Goal: Complete application form: Complete application form

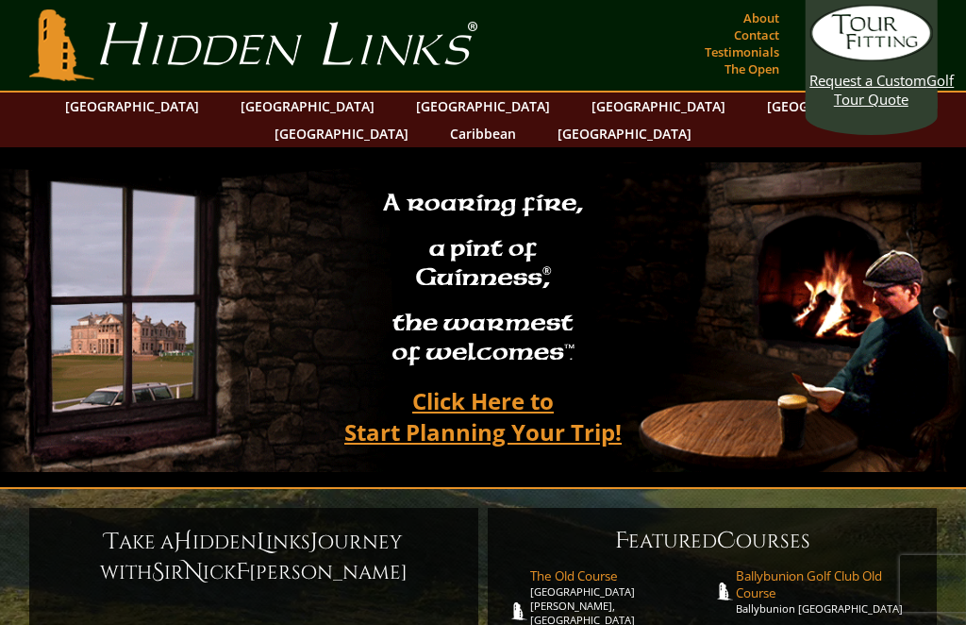
click at [463, 380] on link "Click Here to Start Planning Your Trip!" at bounding box center [483, 416] width 315 height 76
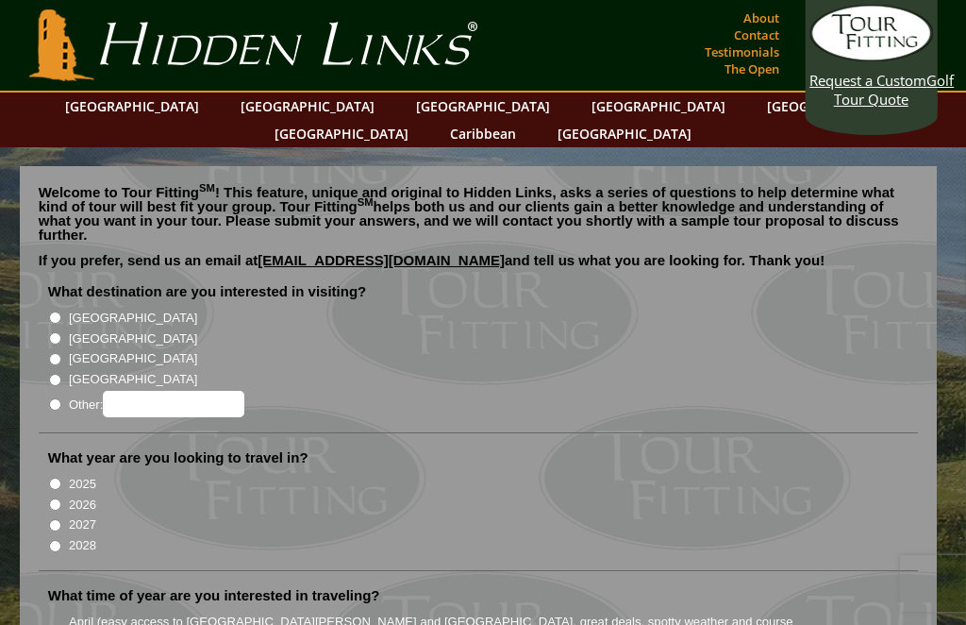
click at [56, 332] on input "[GEOGRAPHIC_DATA]" at bounding box center [55, 338] width 12 height 12
radio input "true"
click at [60, 498] on input "2026" at bounding box center [55, 504] width 12 height 12
radio input "true"
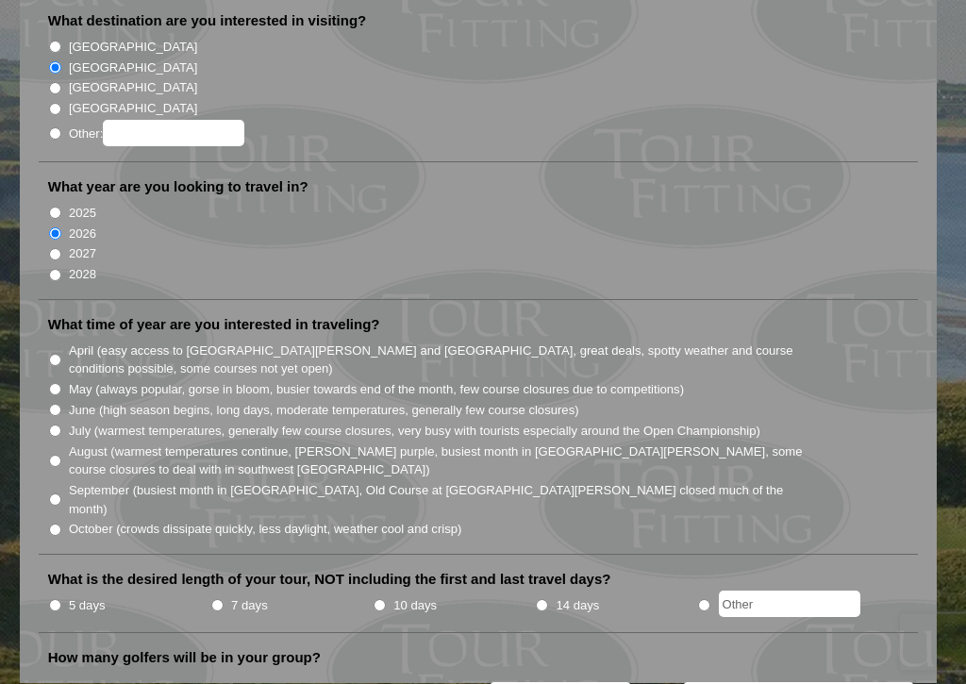
scroll to position [272, 0]
click at [63, 440] on li "August (warmest temperatures continue, [PERSON_NAME] purple, busiest month in […" at bounding box center [486, 459] width 877 height 39
click at [61, 454] on input "August (warmest temperatures continue, [PERSON_NAME] purple, busiest month in […" at bounding box center [55, 460] width 12 height 12
radio input "true"
click at [59, 598] on input "5 days" at bounding box center [55, 604] width 12 height 12
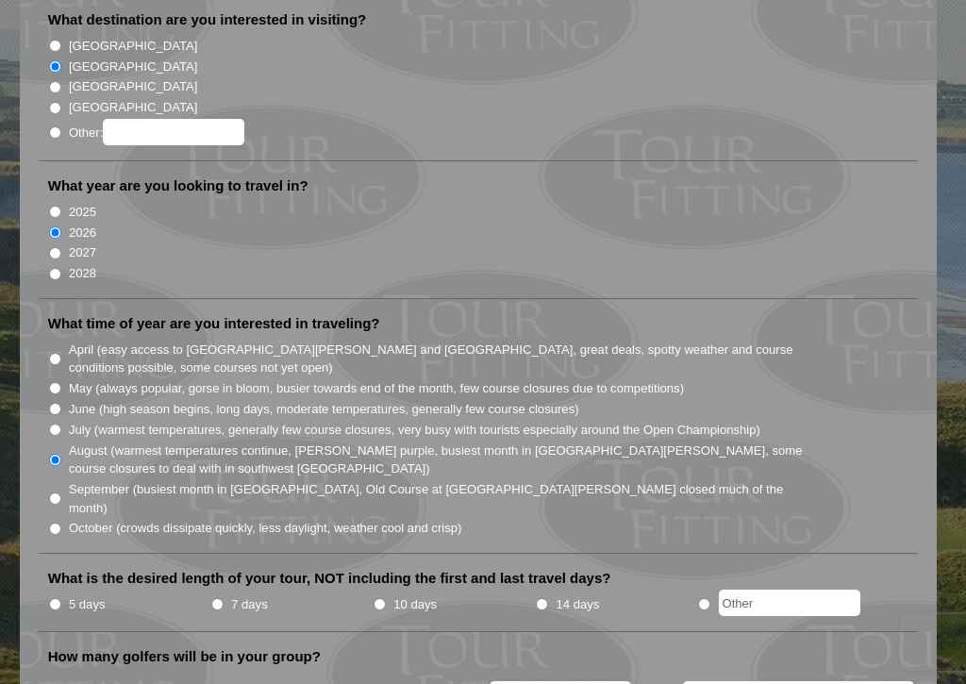
radio input "true"
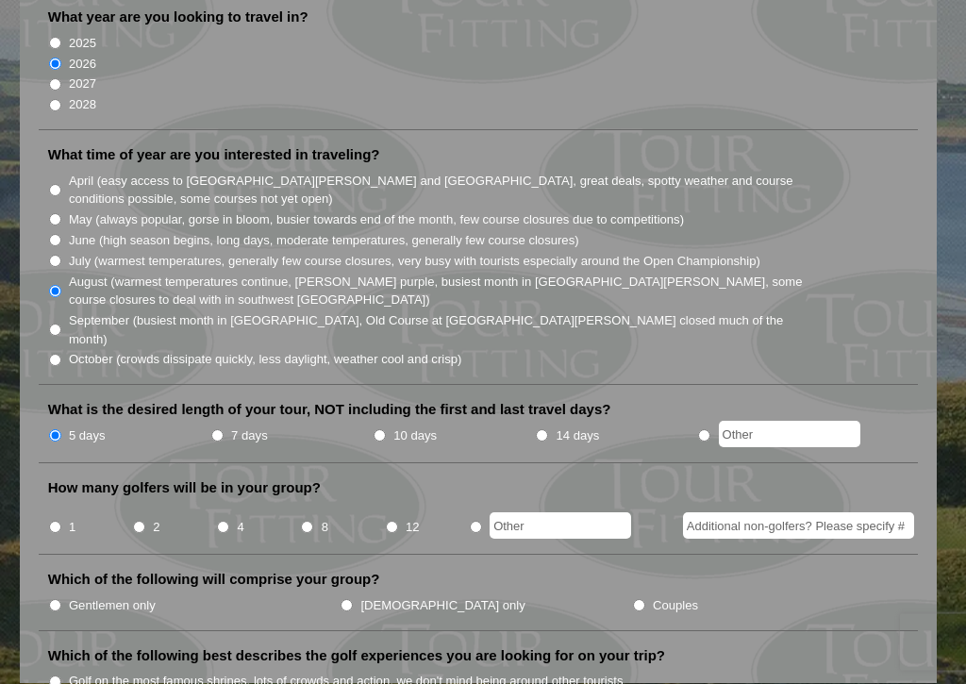
scroll to position [442, 0]
click at [311, 520] on input "8" at bounding box center [307, 526] width 12 height 12
radio input "true"
click at [848, 512] on input "Additional non-golfers? Please specify #" at bounding box center [798, 525] width 231 height 26
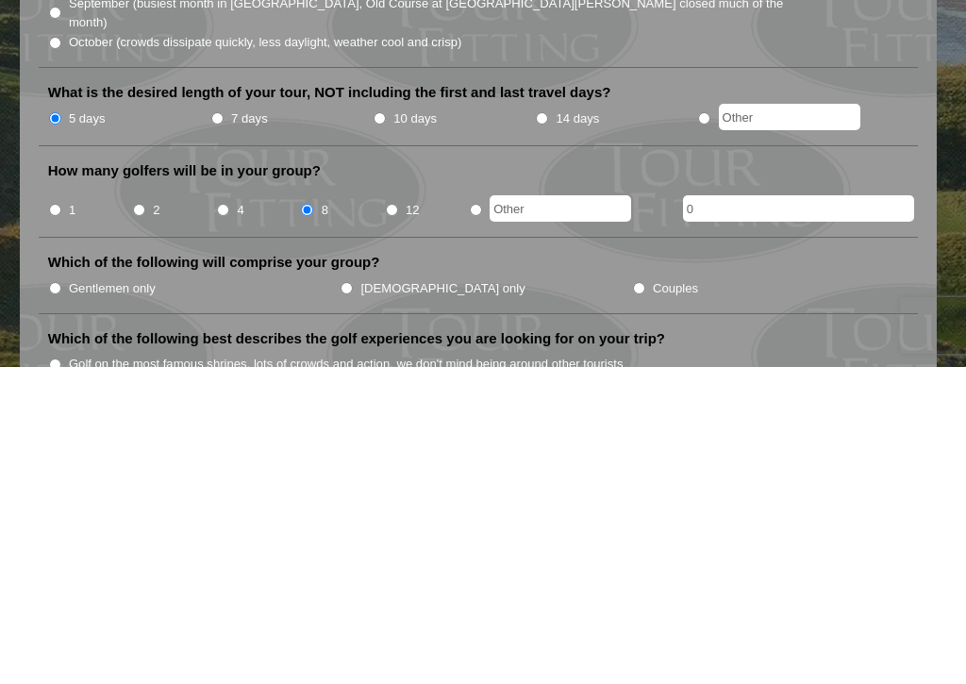
scroll to position [759, 0]
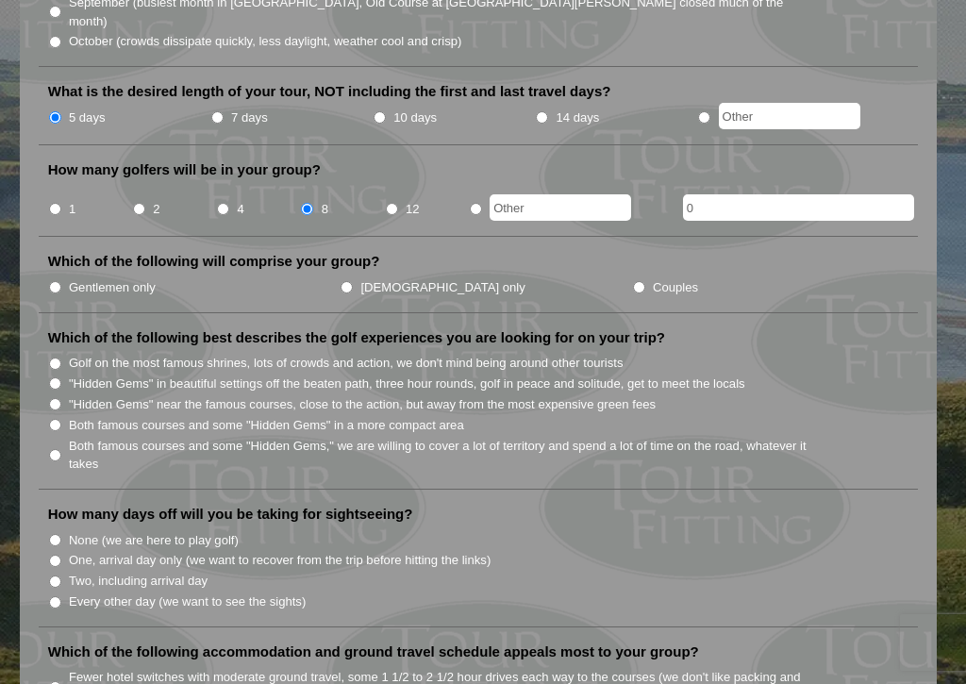
type input "0"
click at [58, 281] on input "Gentlemen only" at bounding box center [55, 287] width 12 height 12
radio input "true"
click at [58, 419] on input "Both famous courses and some "Hidden Gems" in a more compact area" at bounding box center [55, 425] width 12 height 12
radio input "true"
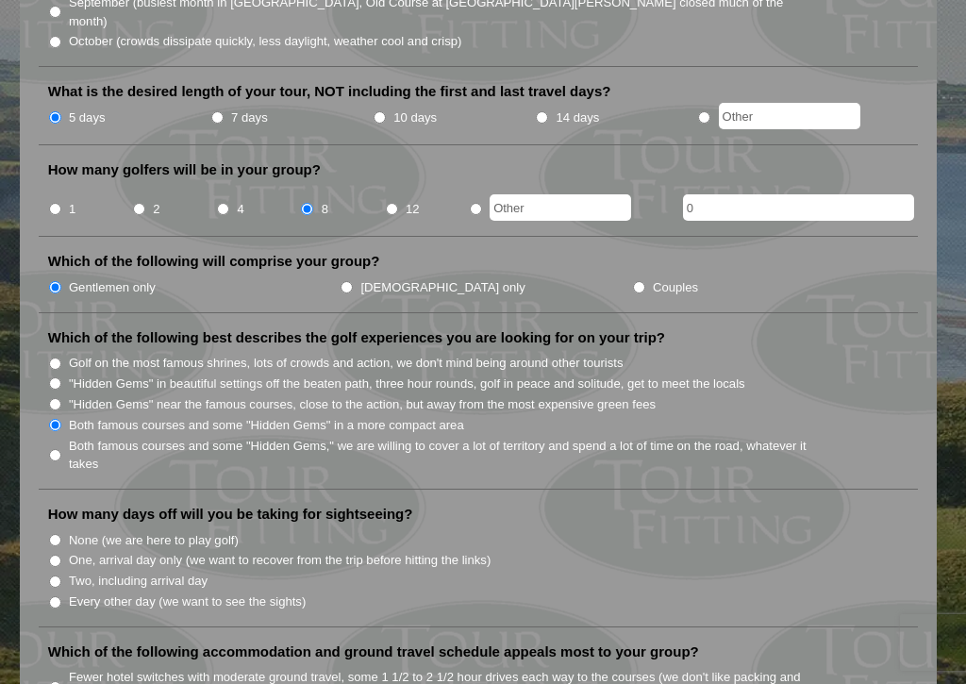
click at [54, 555] on input "One, arrival day only (we want to recover from the trip before hitting the link…" at bounding box center [55, 561] width 12 height 12
radio input "true"
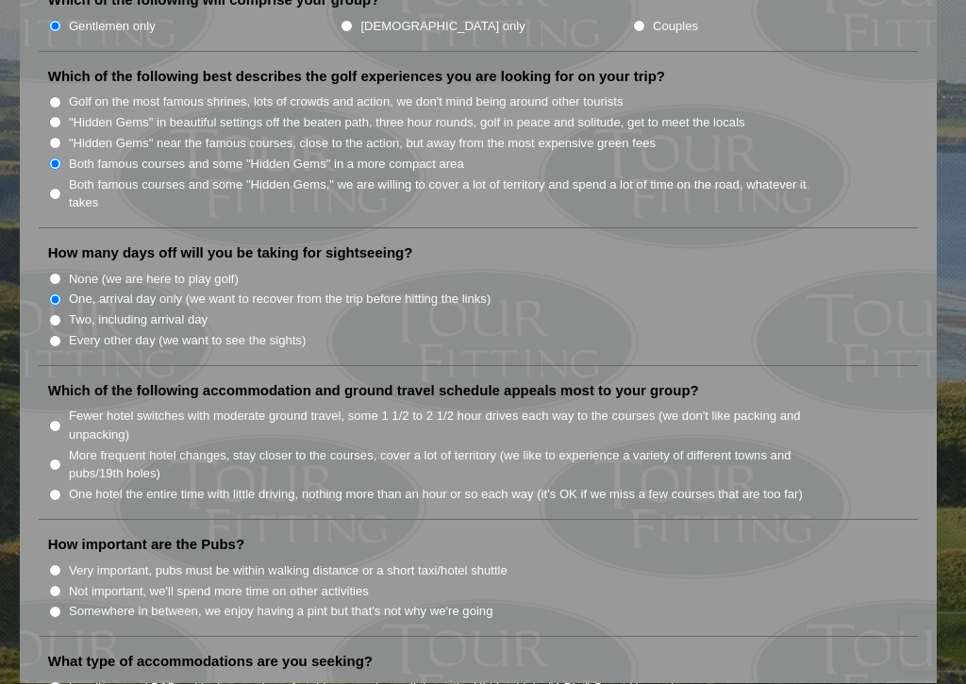
scroll to position [1020, 0]
click at [59, 420] on input "Fewer hotel switches with moderate ground travel, some 1 1/2 to 2 1/2 hour driv…" at bounding box center [55, 426] width 12 height 12
radio input "true"
click at [60, 606] on input "Somewhere in between, we enjoy having a pint but that's not why we're going" at bounding box center [55, 612] width 12 height 12
radio input "true"
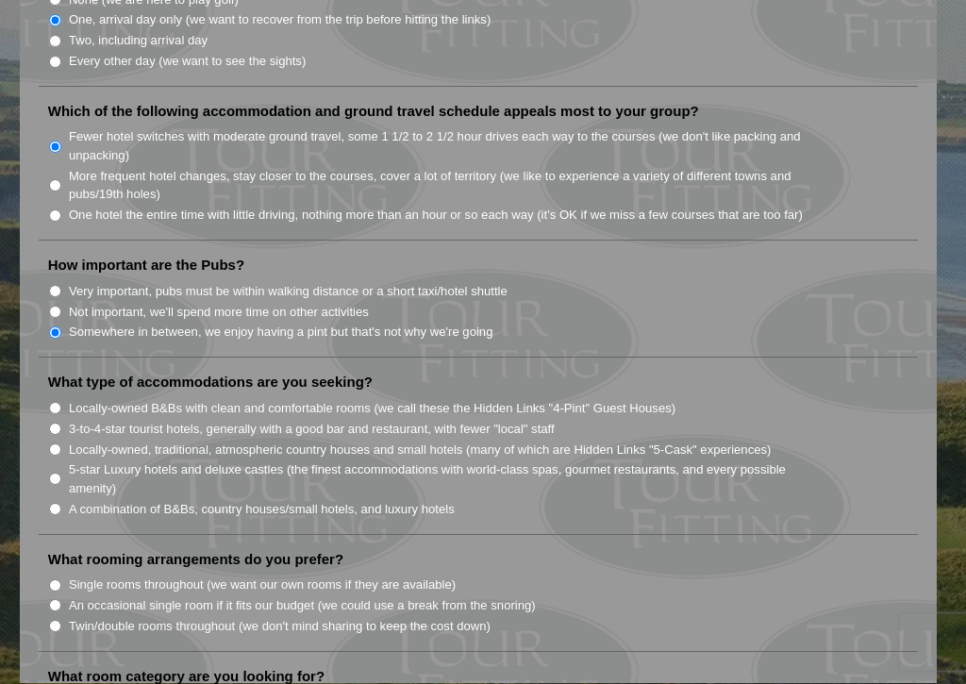
scroll to position [1300, 0]
click at [60, 503] on input "A combination of B&Bs, country houses/small hotels, and luxury hotels" at bounding box center [55, 509] width 12 height 12
radio input "true"
click at [61, 620] on input "Twin/double rooms throughout (we don't mind sharing to keep the cost down)" at bounding box center [55, 626] width 12 height 12
radio input "true"
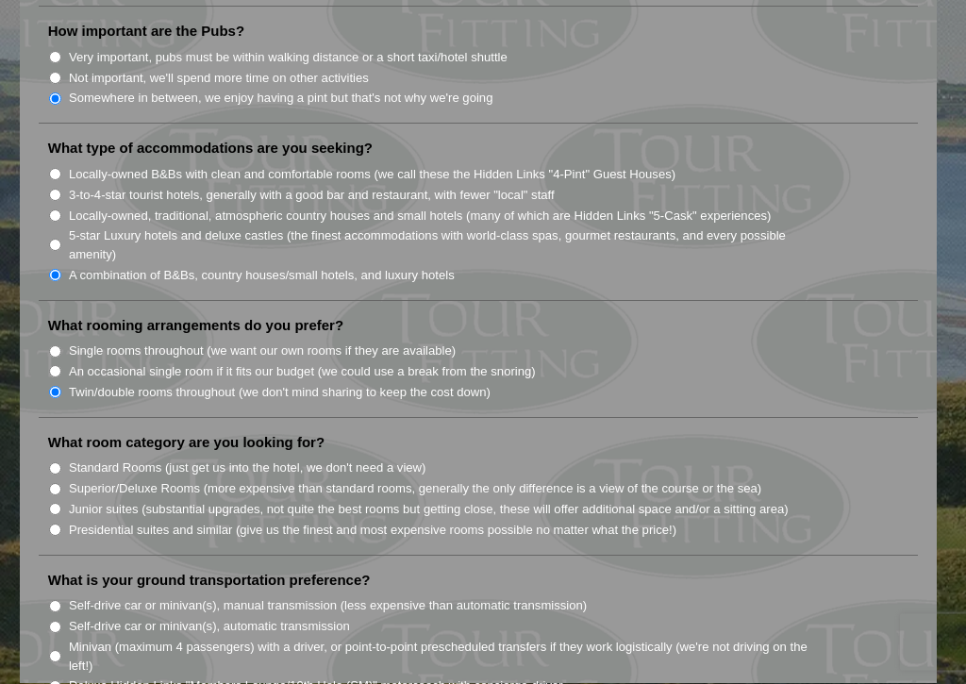
scroll to position [1535, 0]
click at [57, 482] on input "Superior/Deluxe Rooms (more expensive than standard rooms, generally the only d…" at bounding box center [55, 488] width 12 height 12
radio input "true"
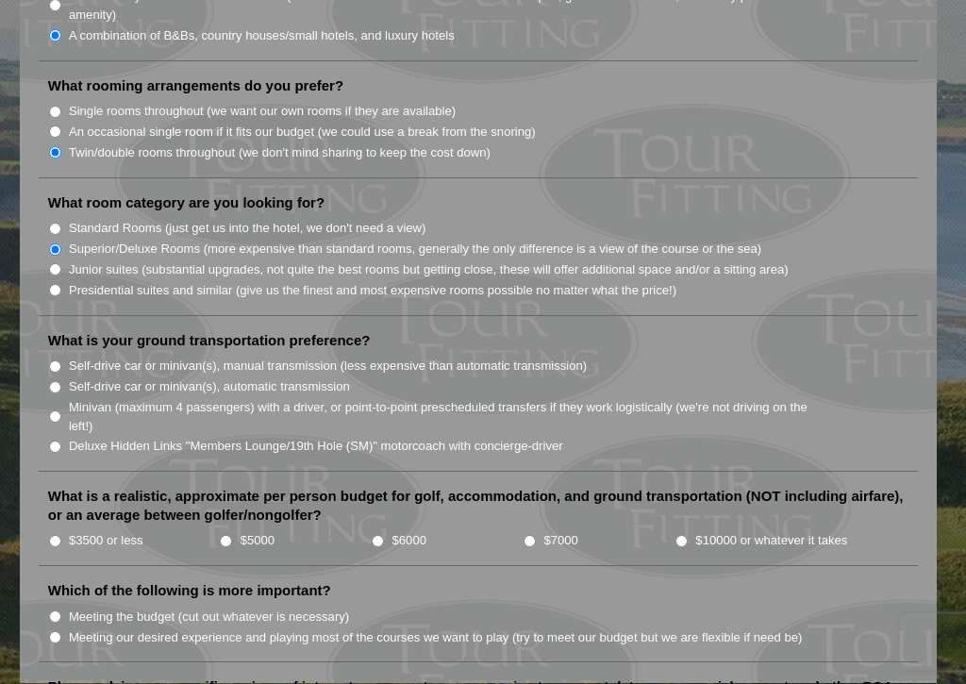
scroll to position [1773, 0]
click at [55, 411] on input "Minivan (maximum 4 passengers) with a driver, or point-to-point prescheduled tr…" at bounding box center [55, 417] width 12 height 12
radio input "true"
click at [227, 535] on input "$5000" at bounding box center [226, 541] width 12 height 12
radio input "true"
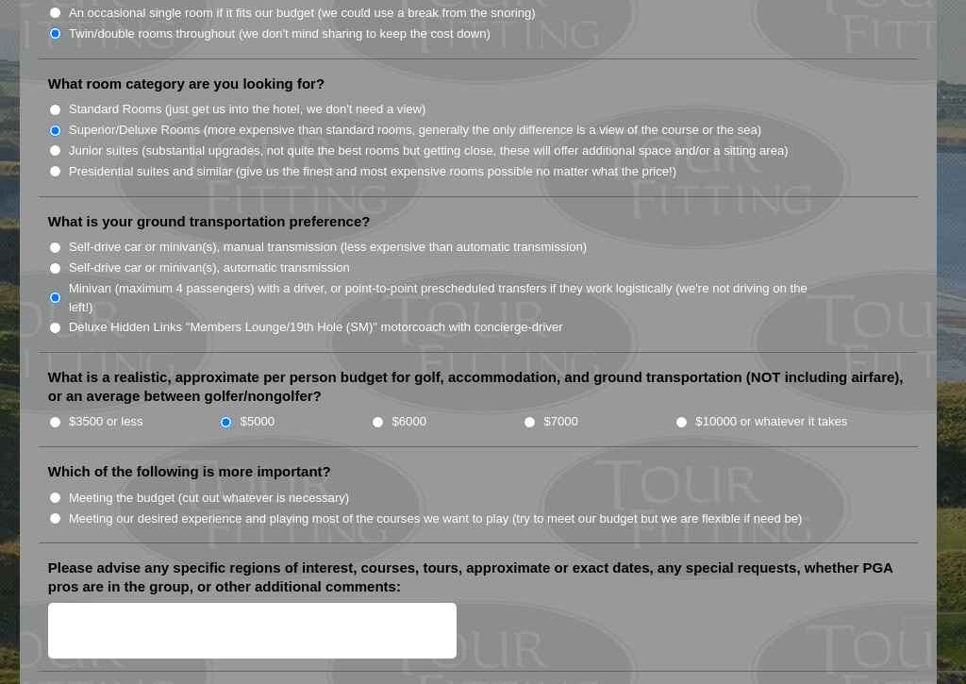
scroll to position [1912, 0]
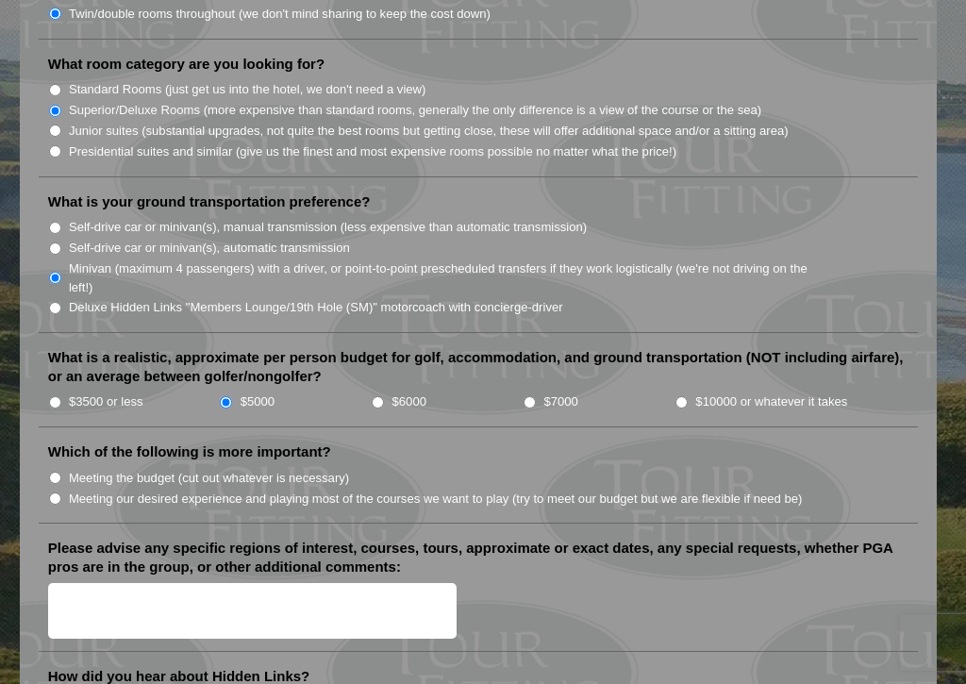
click at [59, 493] on input "Meeting our desired experience and playing most of the courses we want to play …" at bounding box center [55, 499] width 12 height 12
radio input "true"
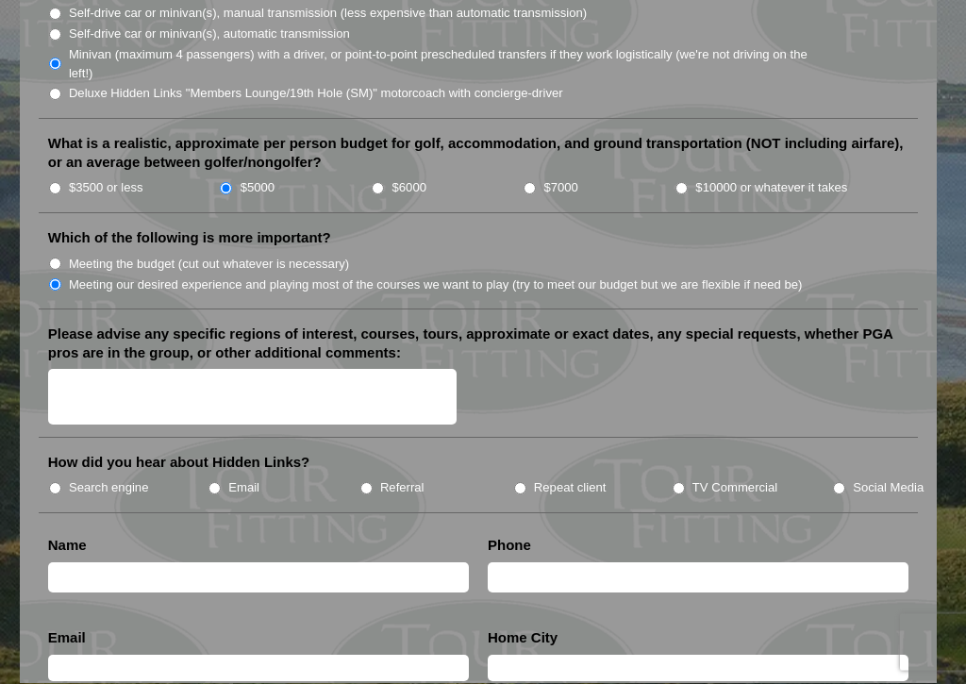
scroll to position [2127, 0]
click at [54, 481] on input "Search engine" at bounding box center [55, 487] width 12 height 12
radio input "true"
click at [93, 562] on input "text" at bounding box center [258, 577] width 421 height 31
type input "[EMAIL_ADDRESS][DOMAIN_NAME]"
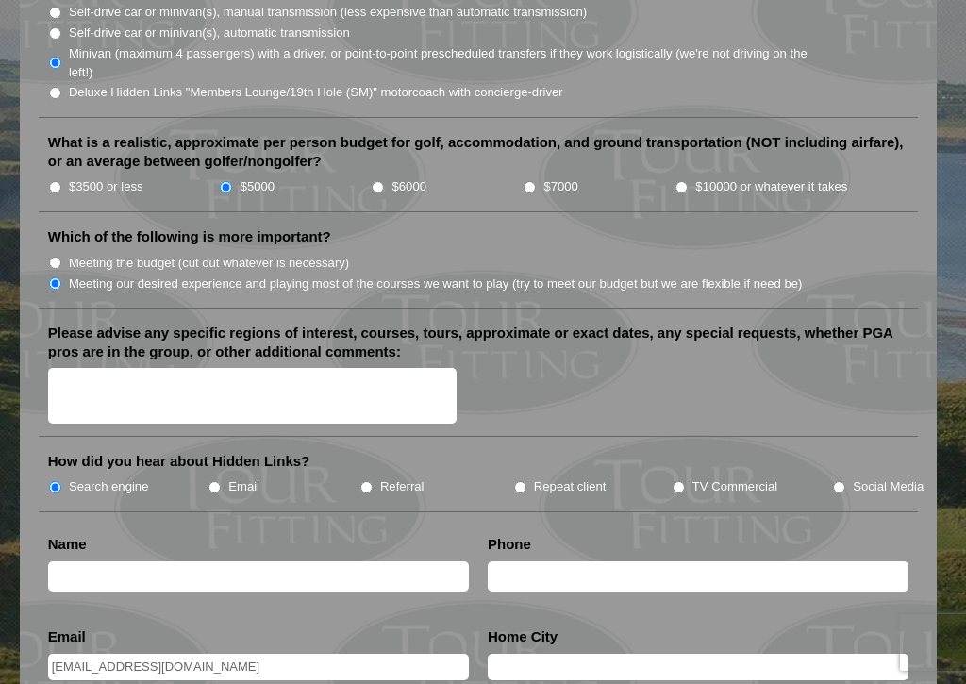
type input "[EMAIL_ADDRESS][DOMAIN_NAME]"
type input "[PERSON_NAME]"
type input "[PHONE_NUMBER]"
click at [622, 624] on input "text" at bounding box center [698, 667] width 421 height 26
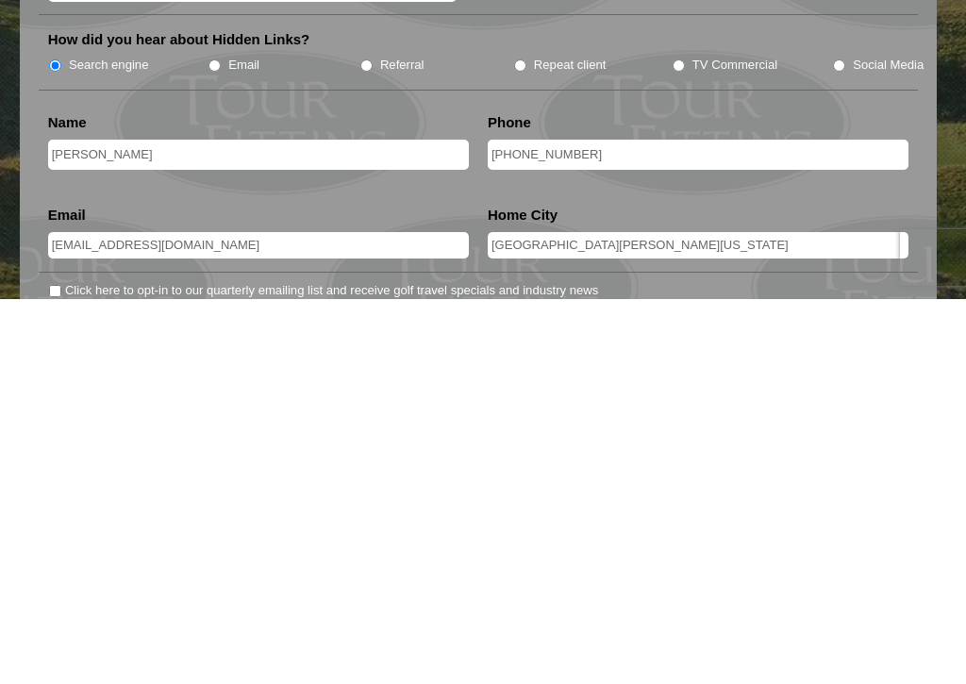
type input "[GEOGRAPHIC_DATA][PERSON_NAME][US_STATE]"
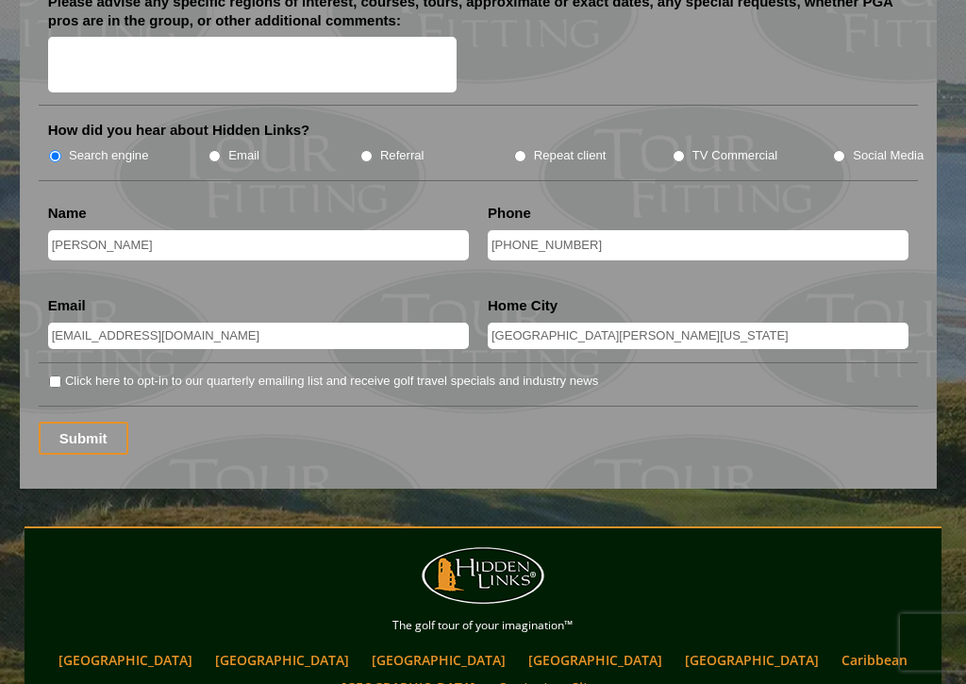
scroll to position [2513, 0]
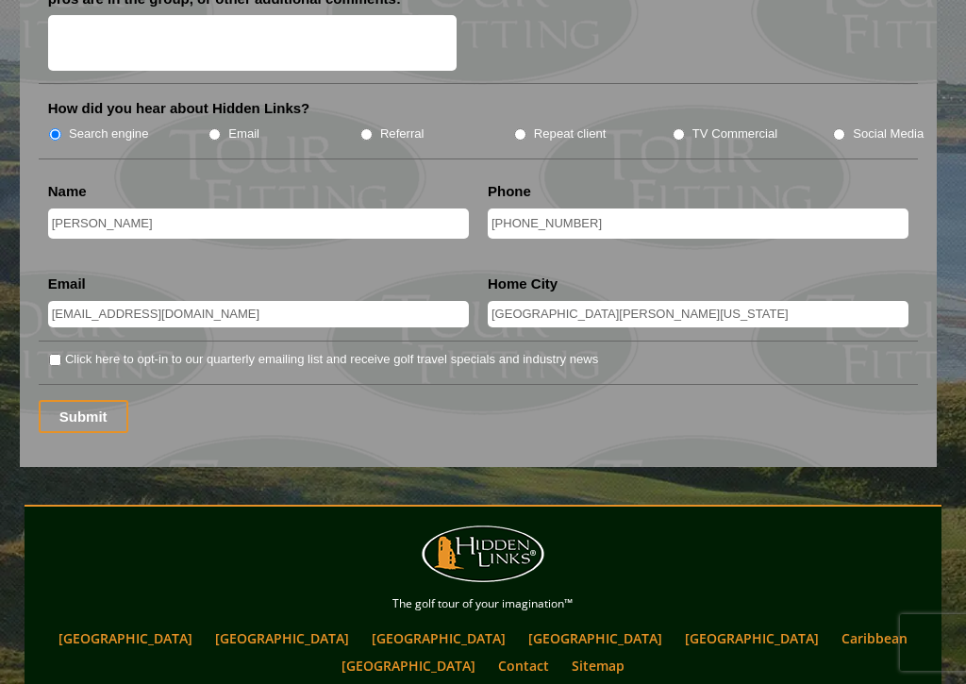
click at [80, 400] on input "Submit" at bounding box center [84, 416] width 90 height 33
